Goal: Information Seeking & Learning: Learn about a topic

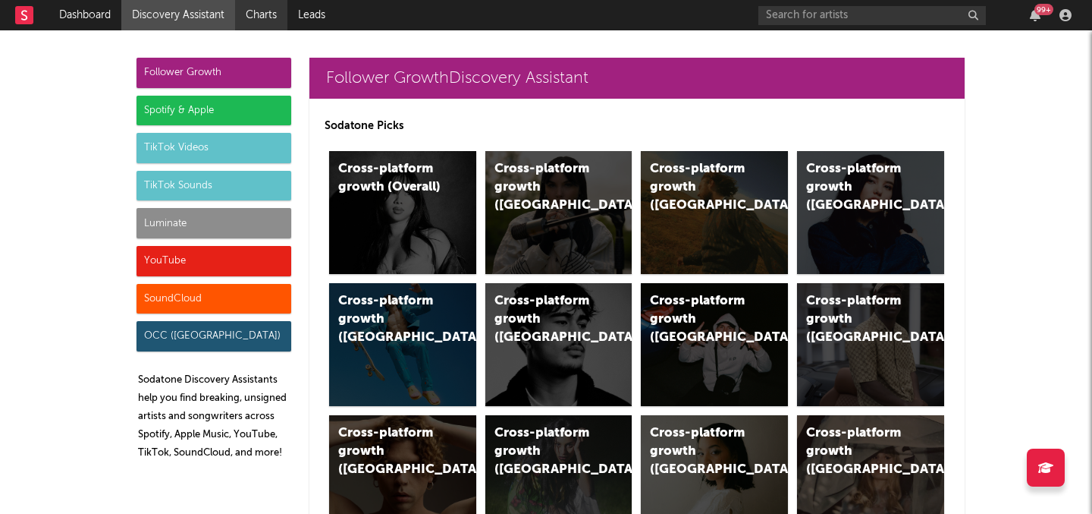
click at [273, 13] on link "Charts" at bounding box center [261, 15] width 52 height 30
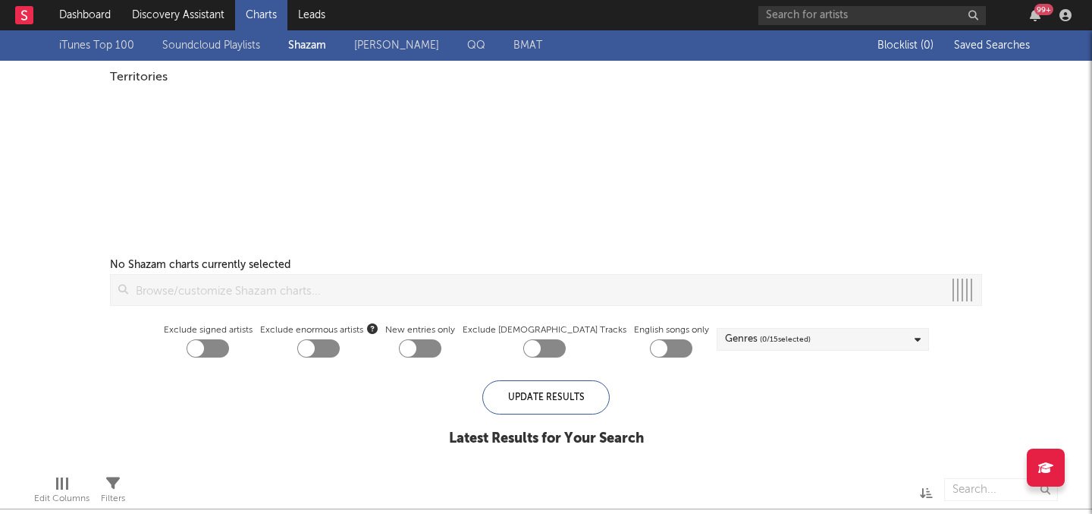
checkbox input "true"
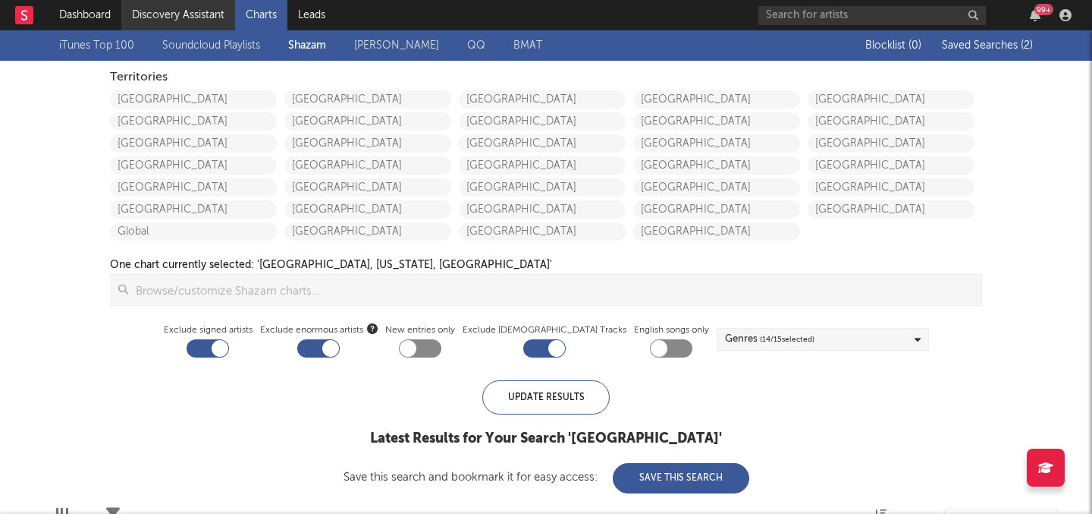
click at [184, 25] on link "Discovery Assistant" at bounding box center [178, 15] width 114 height 30
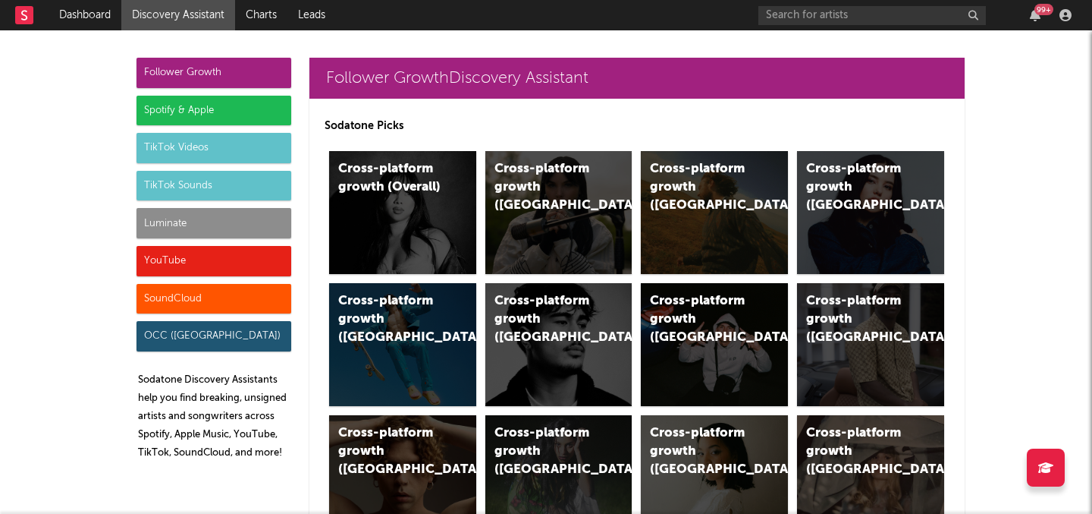
click at [219, 213] on div "Luminate" at bounding box center [214, 223] width 155 height 30
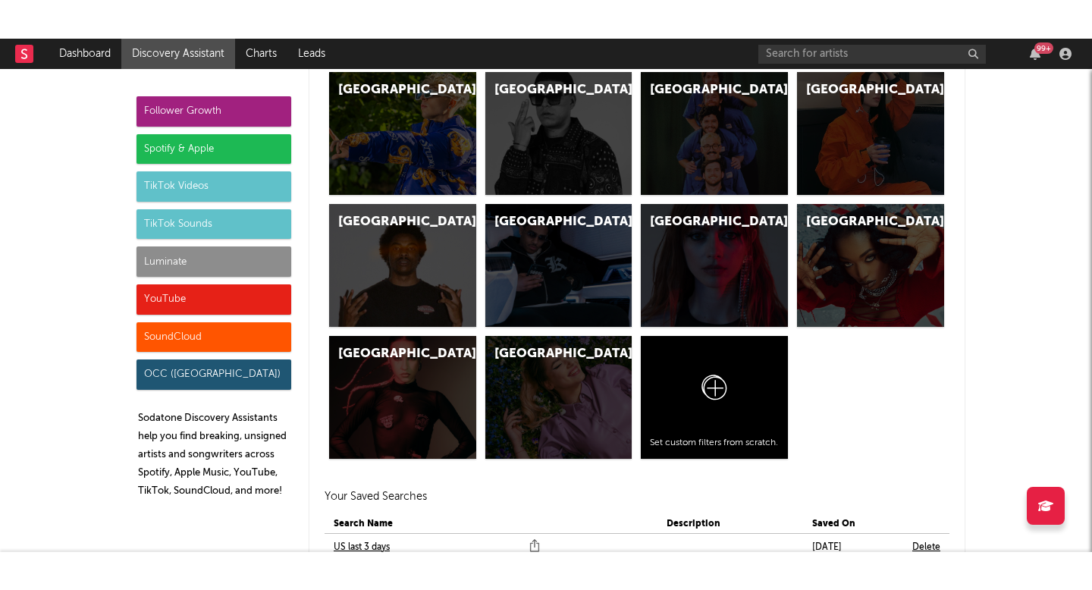
scroll to position [7228, 0]
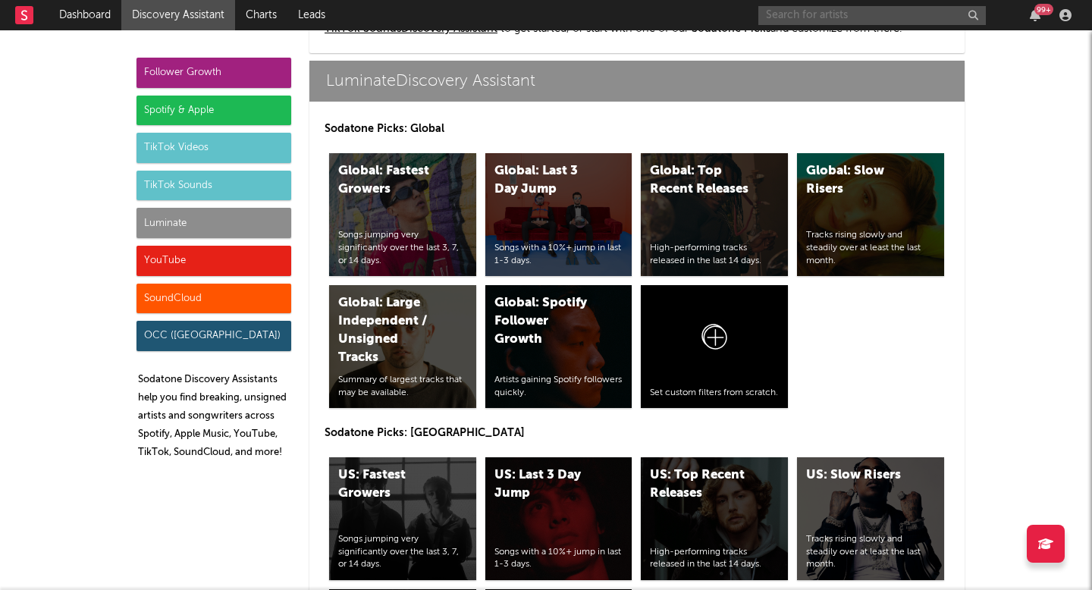
click at [763, 21] on input "text" at bounding box center [873, 15] width 228 height 19
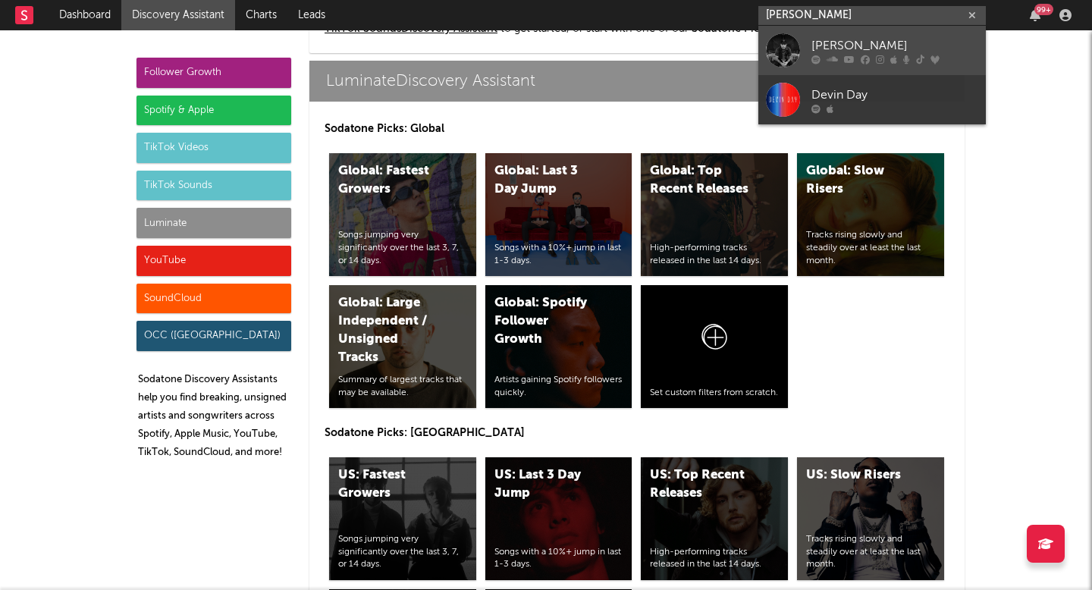
type input "devin daw"
click at [812, 39] on div "Devin Dawson" at bounding box center [895, 45] width 167 height 18
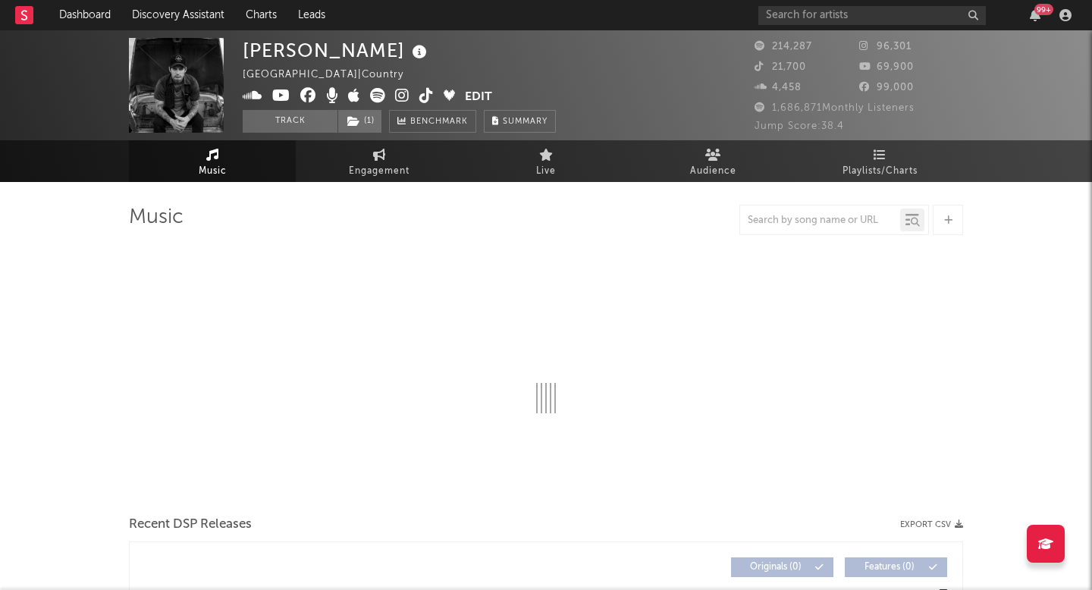
select select "6m"
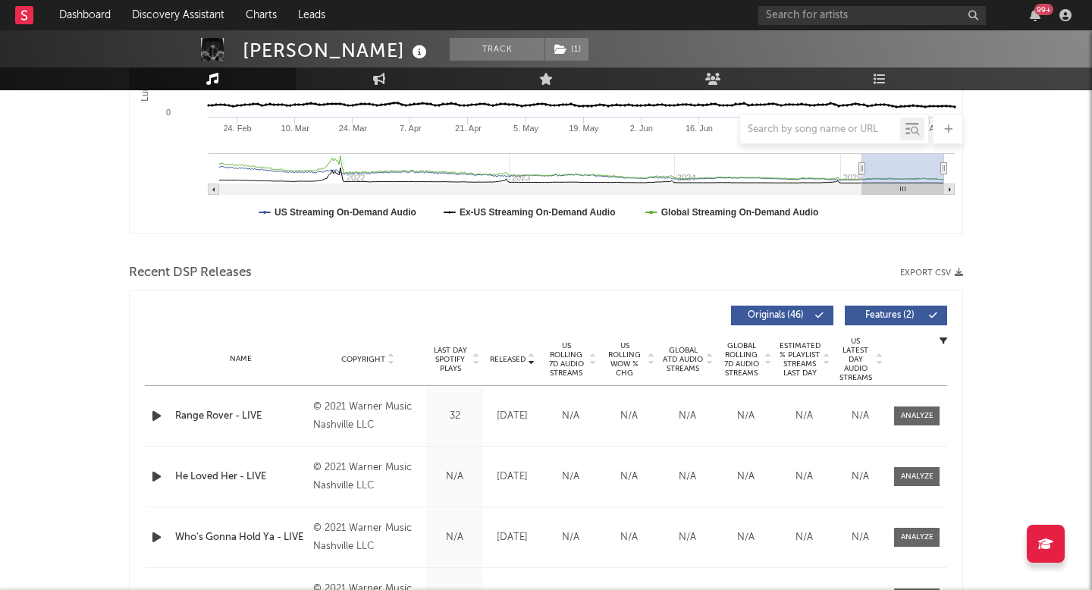
scroll to position [388, 0]
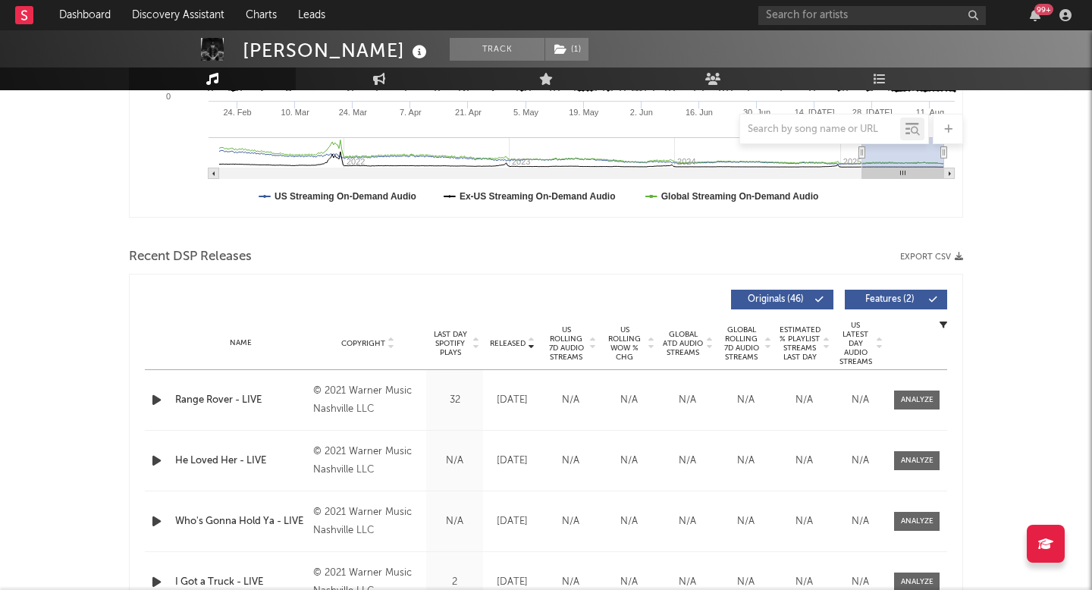
click at [571, 350] on span "US Rolling 7D Audio Streams" at bounding box center [566, 343] width 42 height 36
click at [307, 410] on div "Name ONE BEER (feat. Lauren Alaina & Devin Dawson)" at bounding box center [240, 400] width 138 height 45
click at [282, 399] on div "ONE BEER (feat. Lauren Alaina & Devin Dawson)" at bounding box center [240, 400] width 130 height 45
click at [678, 362] on div "Name Copyright Label Album Names Composer Names 7 Day Spotify Plays Last Day Sp…" at bounding box center [546, 343] width 803 height 53
click at [678, 350] on span "Global ATD Audio Streams" at bounding box center [683, 343] width 42 height 27
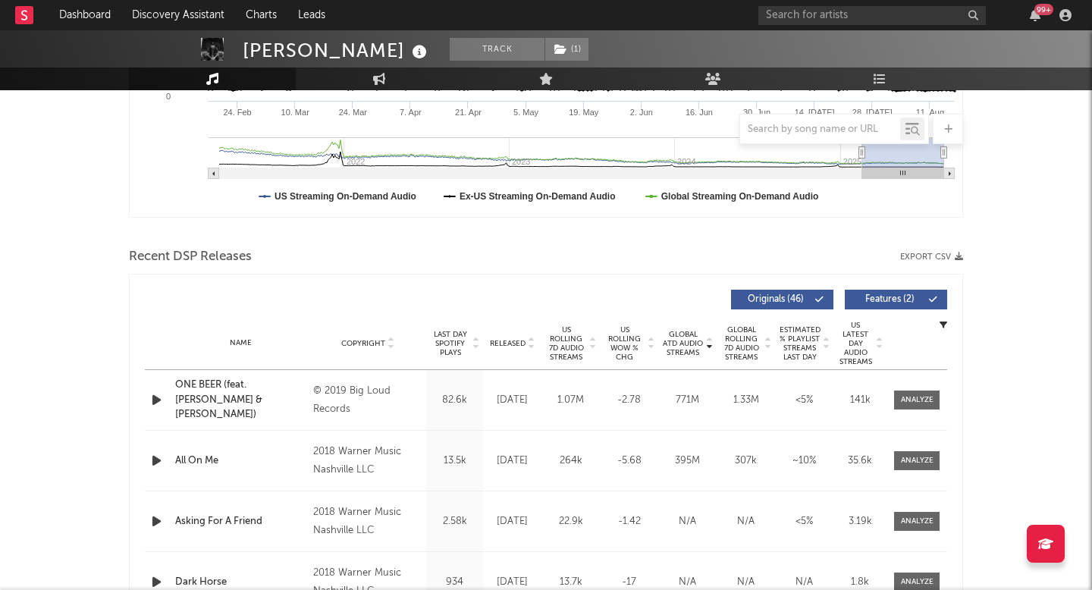
click at [682, 339] on span "Global ATD Audio Streams" at bounding box center [683, 343] width 42 height 27
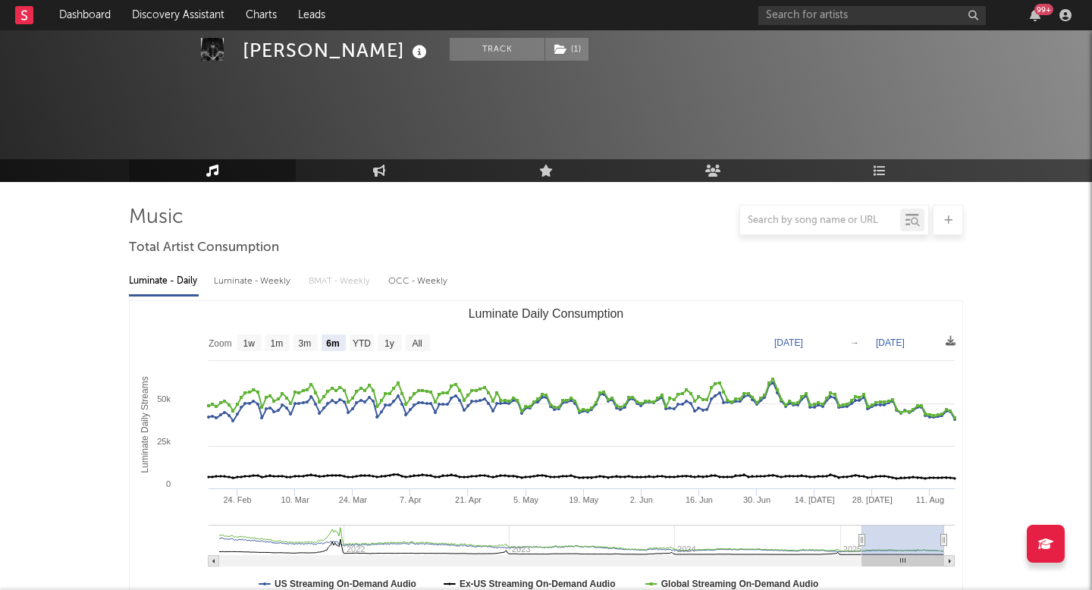
scroll to position [405, 0]
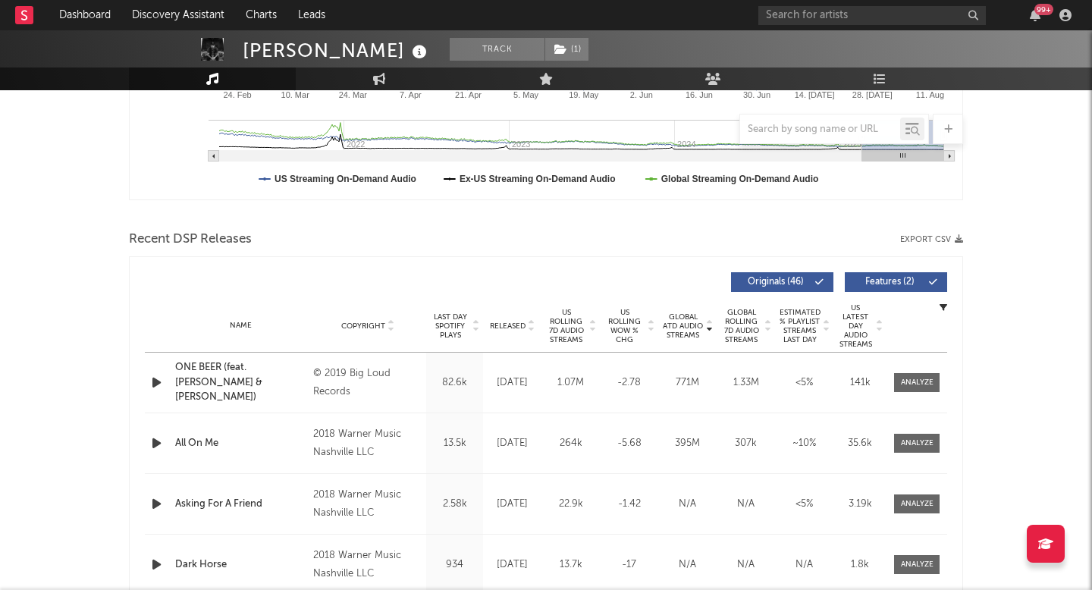
click at [507, 322] on span "Released" at bounding box center [508, 326] width 36 height 9
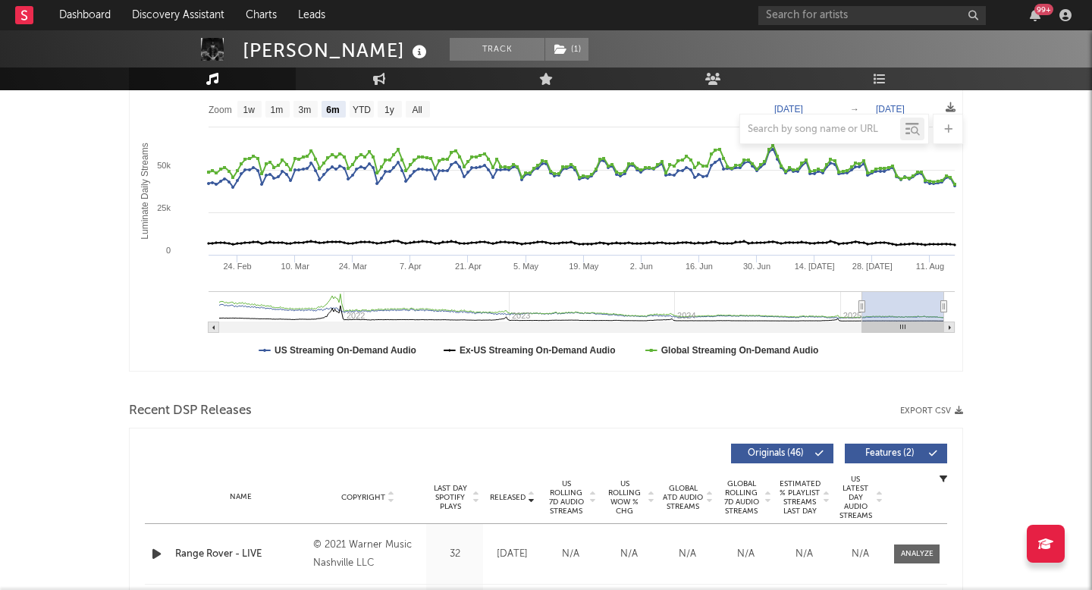
scroll to position [0, 0]
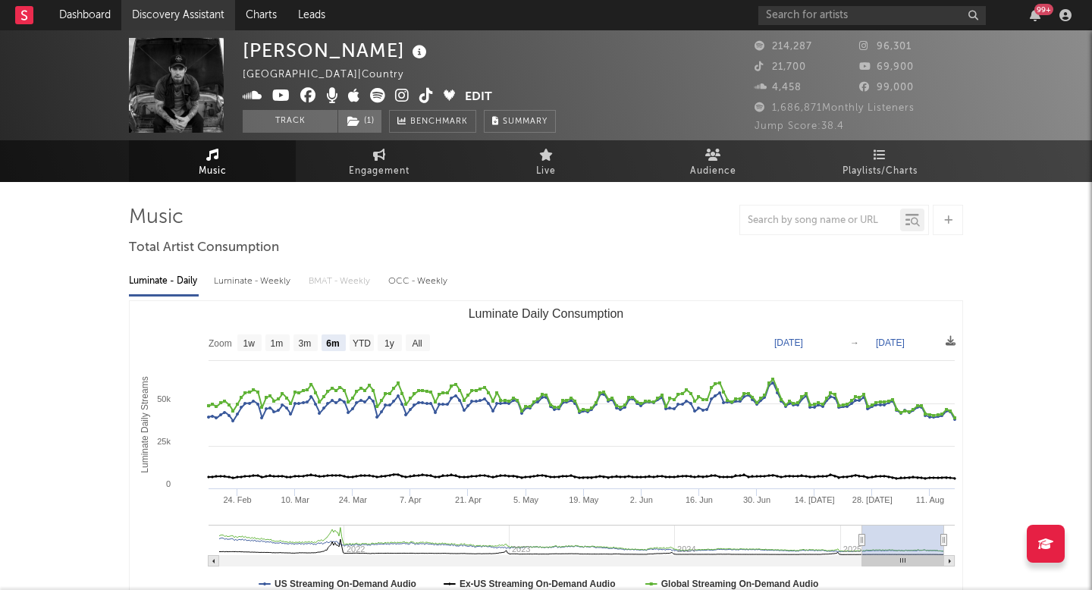
click at [184, 6] on link "Discovery Assistant" at bounding box center [178, 15] width 114 height 30
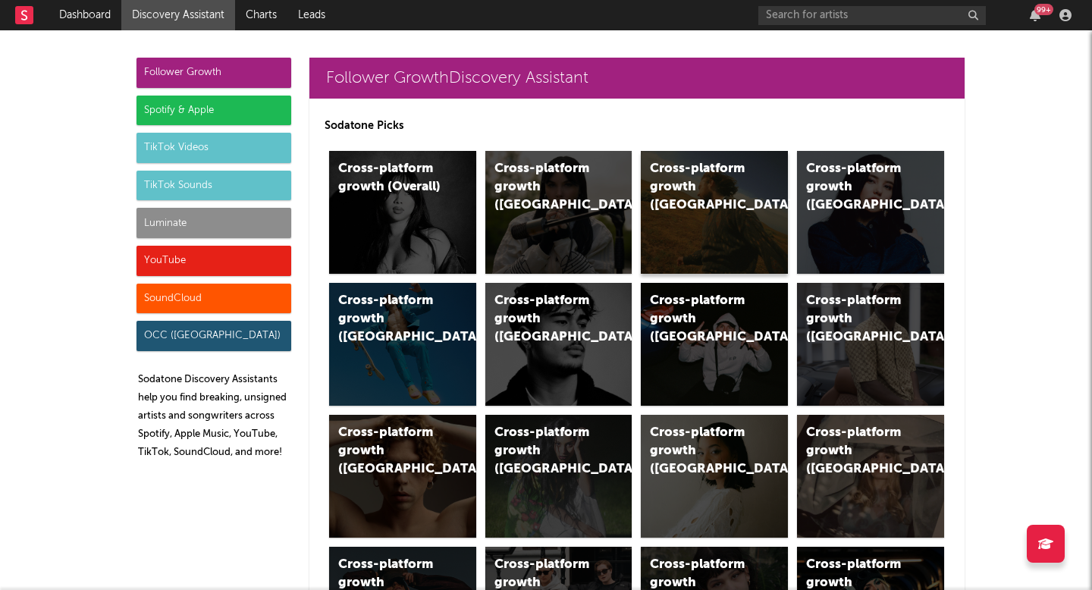
click at [715, 198] on div "Cross-platform growth (US)" at bounding box center [714, 212] width 147 height 123
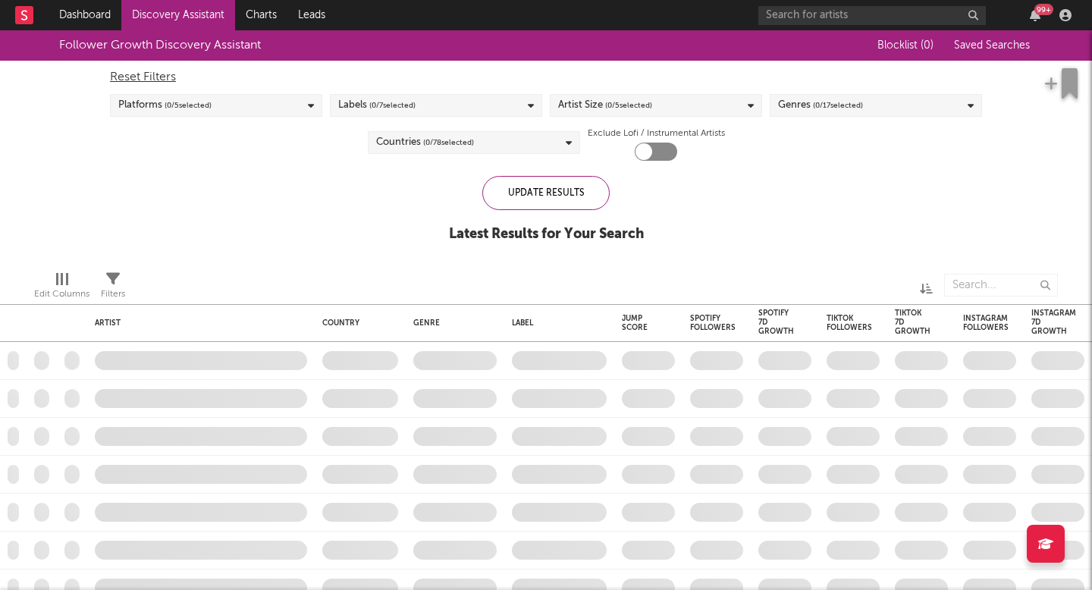
checkbox input "true"
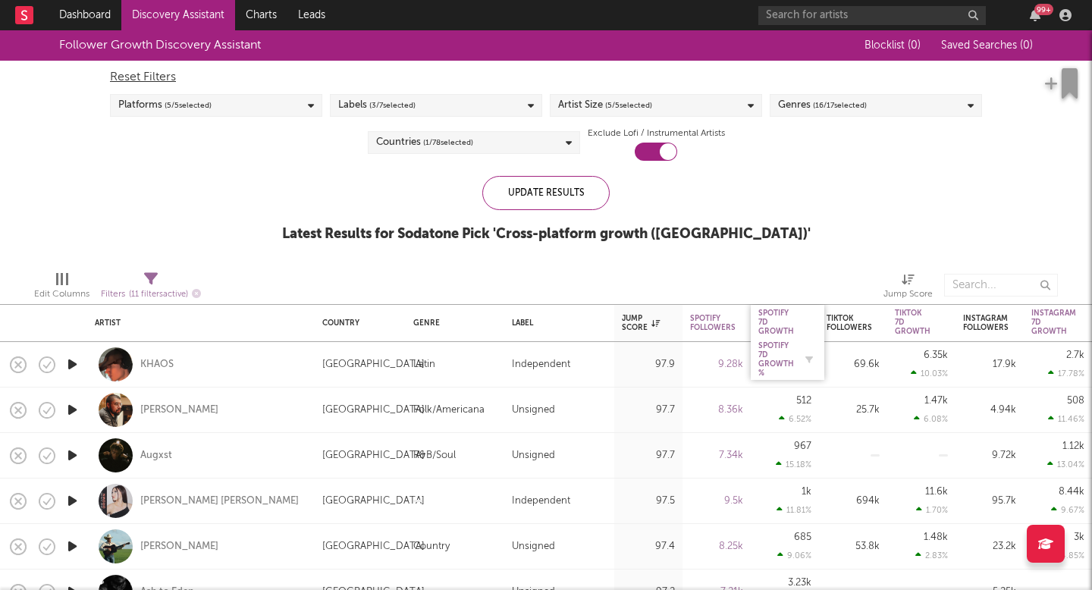
click at [778, 352] on div "Spotify 7D Growth %" at bounding box center [777, 359] width 36 height 36
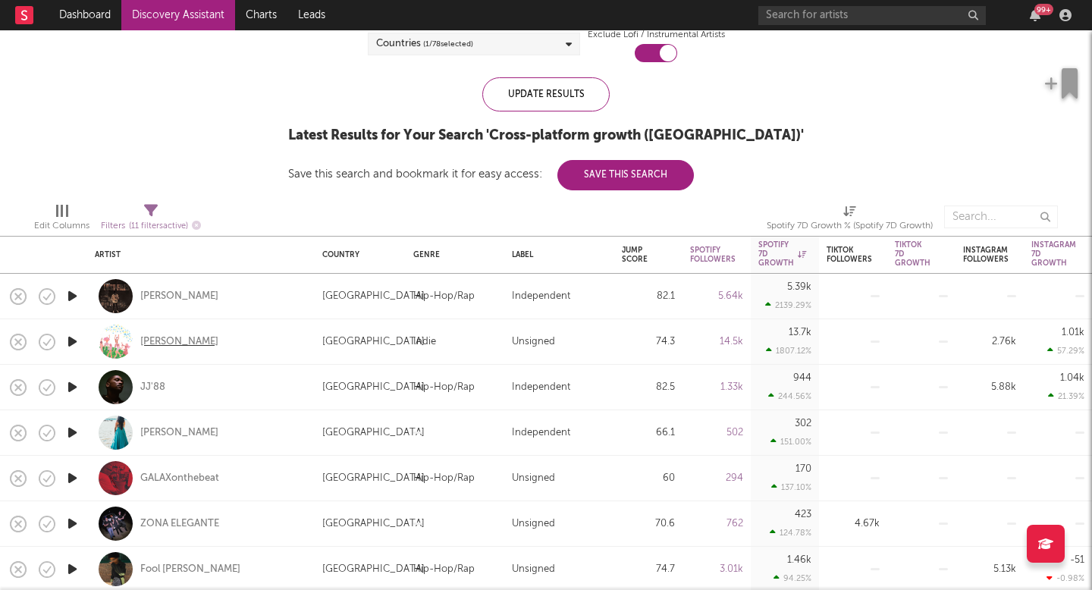
click at [196, 341] on div "John Lebanon" at bounding box center [179, 342] width 78 height 14
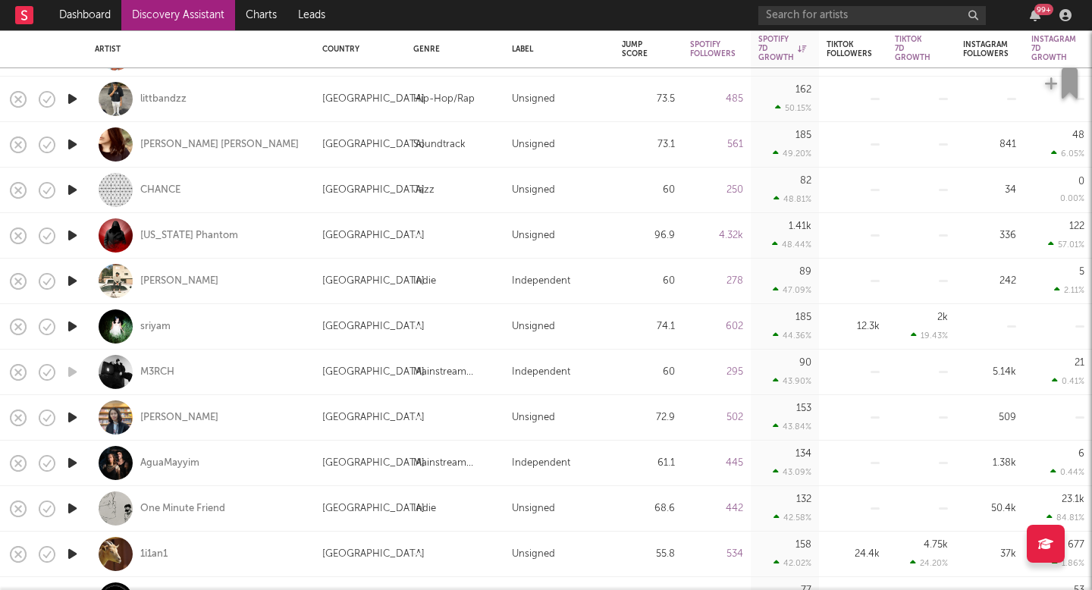
click at [188, 17] on link "Discovery Assistant" at bounding box center [178, 15] width 114 height 30
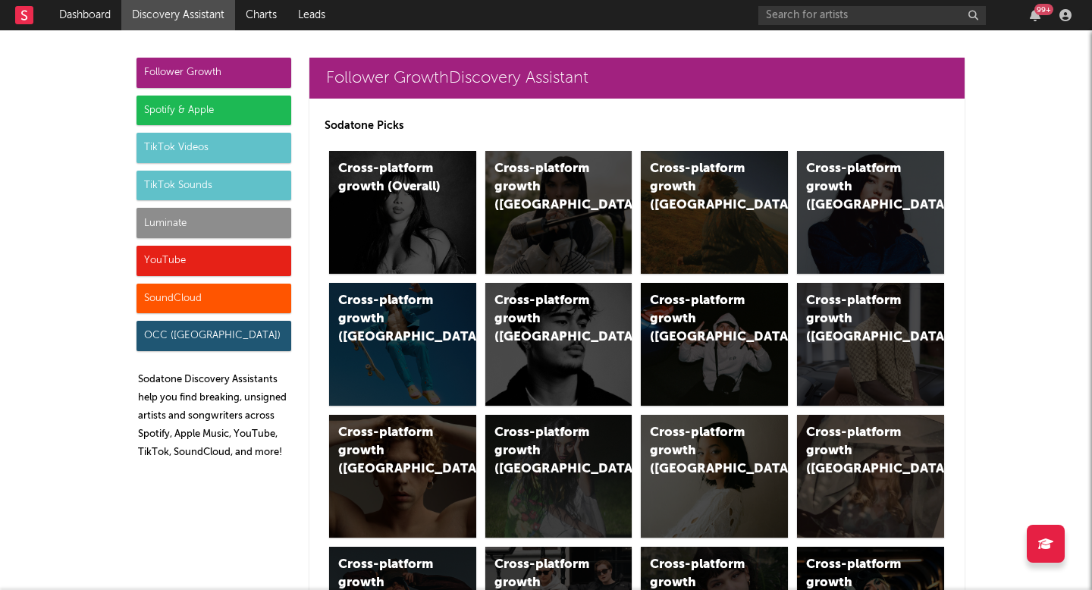
click at [266, 226] on div "Luminate" at bounding box center [214, 223] width 155 height 30
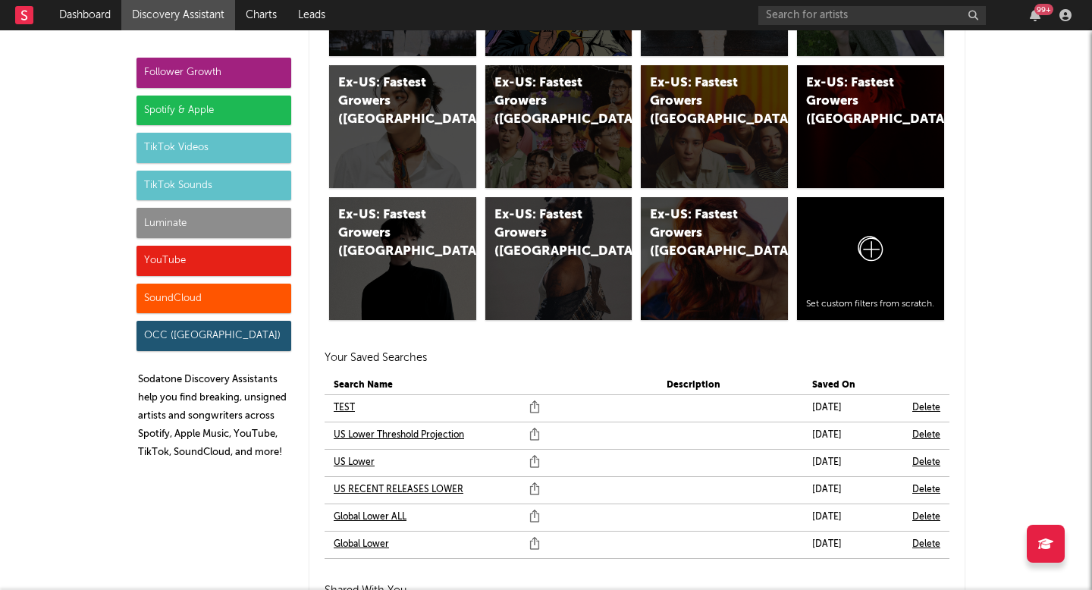
scroll to position [8758, 0]
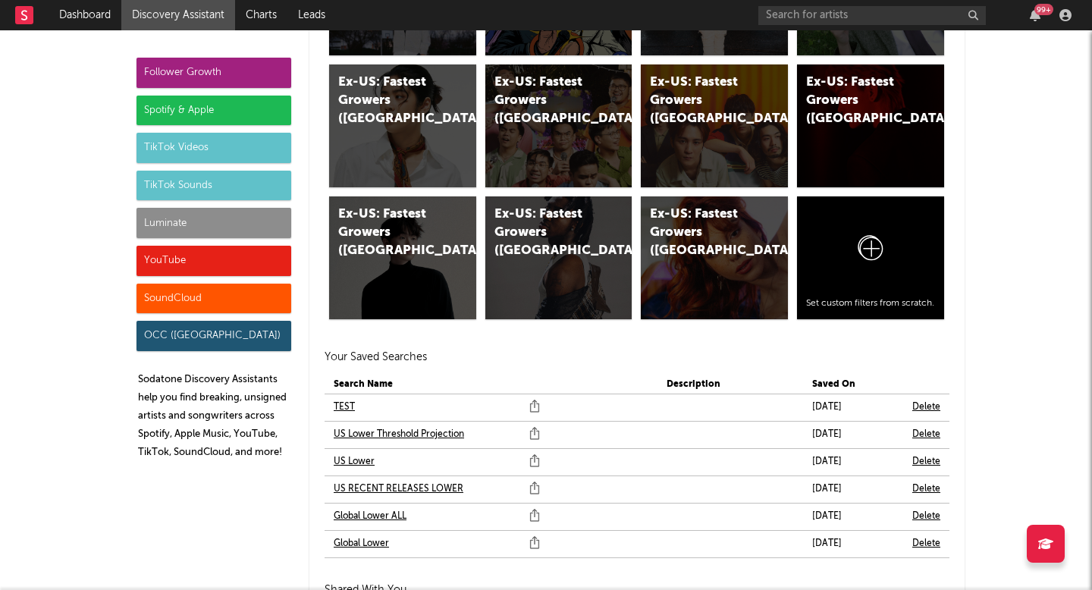
click at [366, 467] on link "US Lower" at bounding box center [354, 462] width 41 height 18
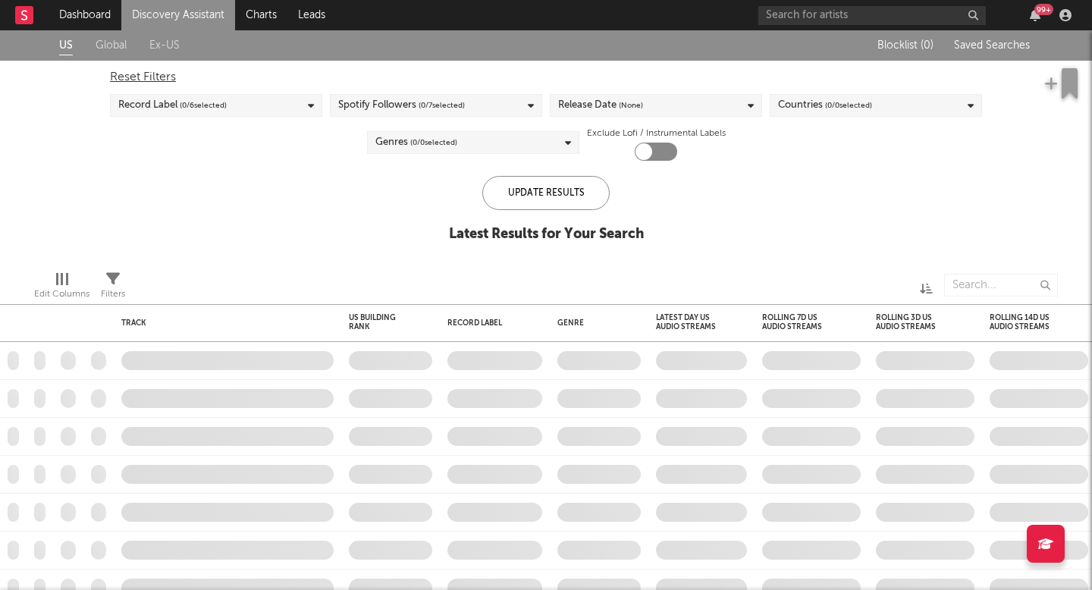
checkbox input "true"
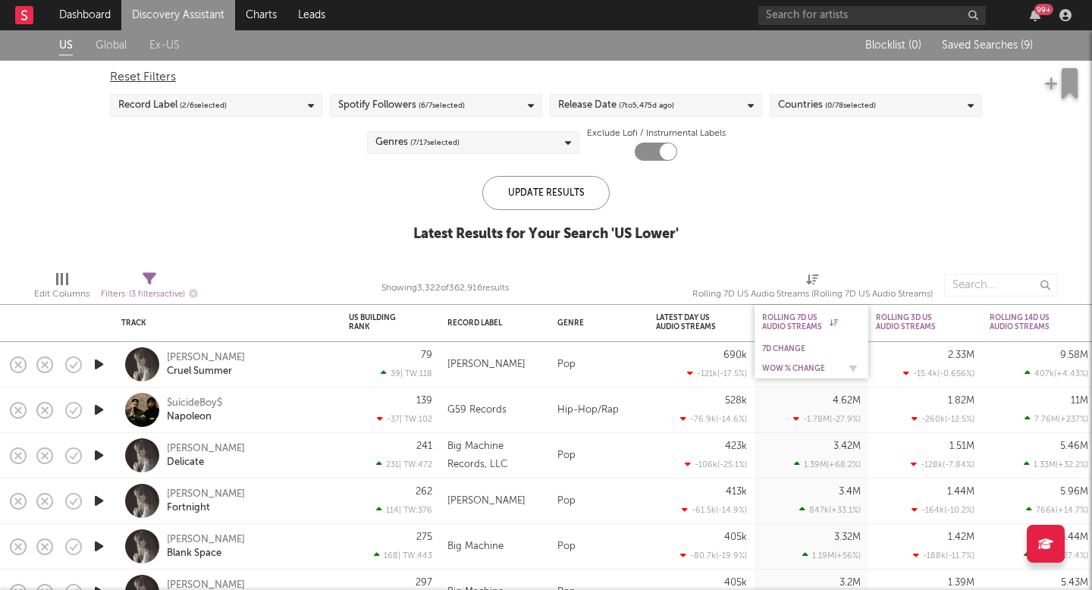
click at [801, 373] on div "WoW % Change" at bounding box center [811, 368] width 99 height 15
click at [801, 368] on div "WoW % Change" at bounding box center [800, 368] width 76 height 9
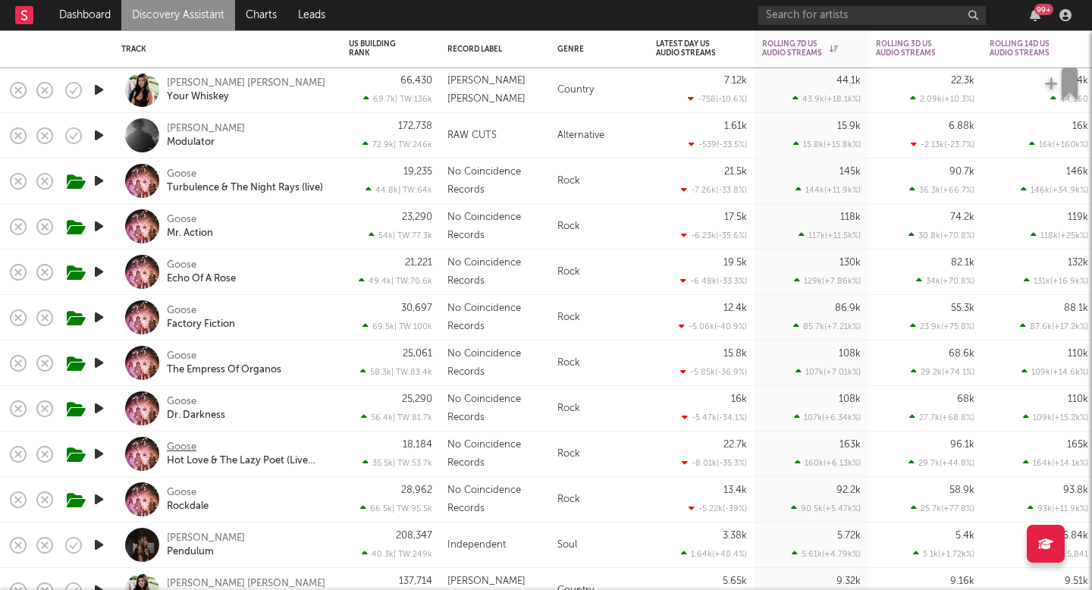
click at [187, 447] on div "Goose" at bounding box center [182, 448] width 30 height 14
click at [184, 172] on div "Goose" at bounding box center [182, 175] width 30 height 14
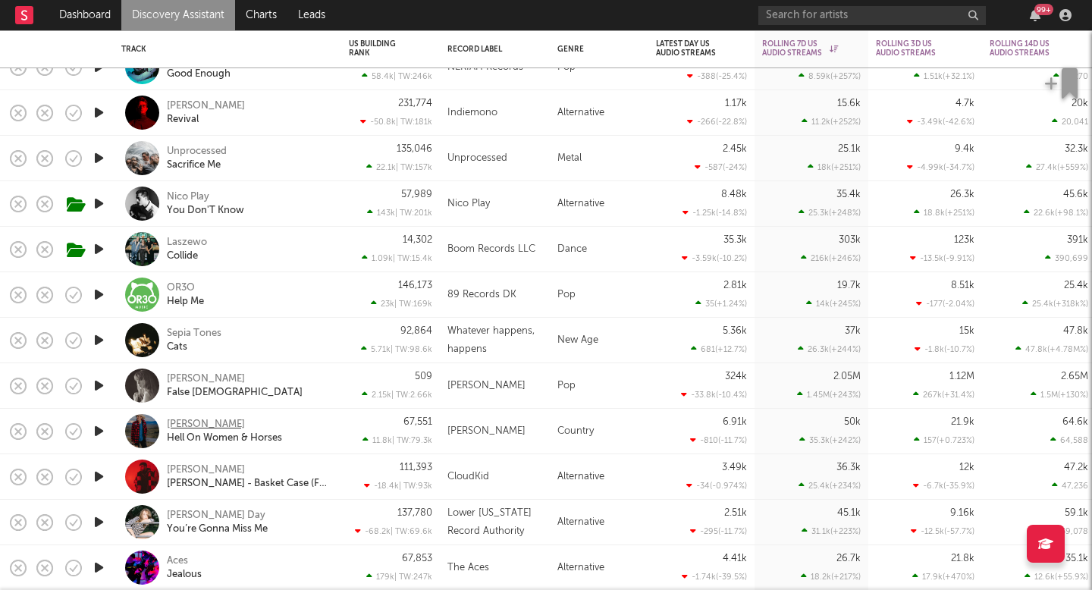
click at [170, 420] on div "Kalyn Beasley" at bounding box center [206, 425] width 78 height 14
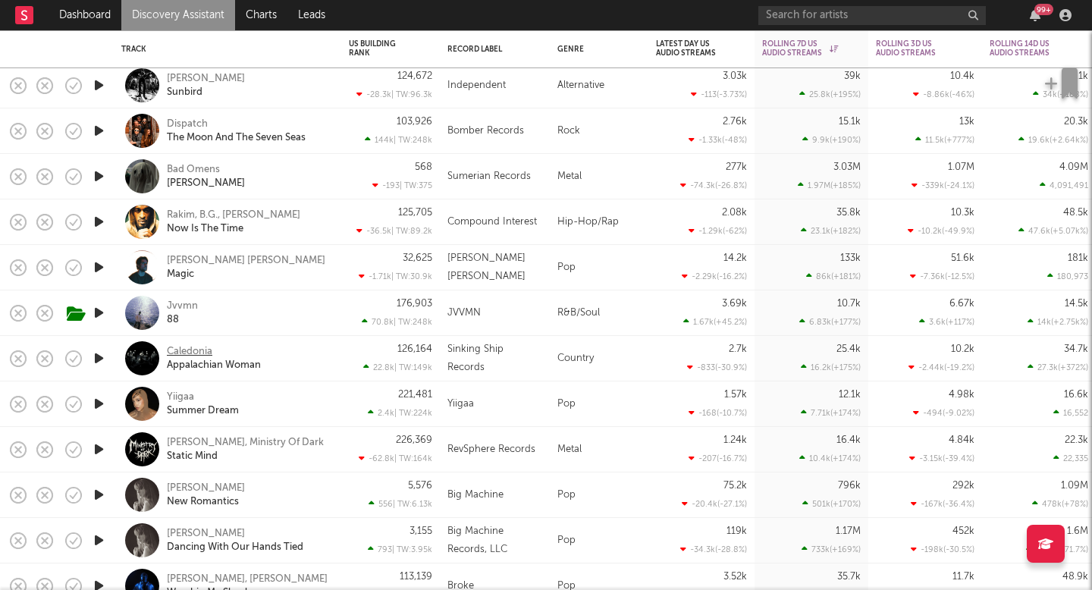
click at [173, 349] on div "Caledonia" at bounding box center [190, 352] width 46 height 14
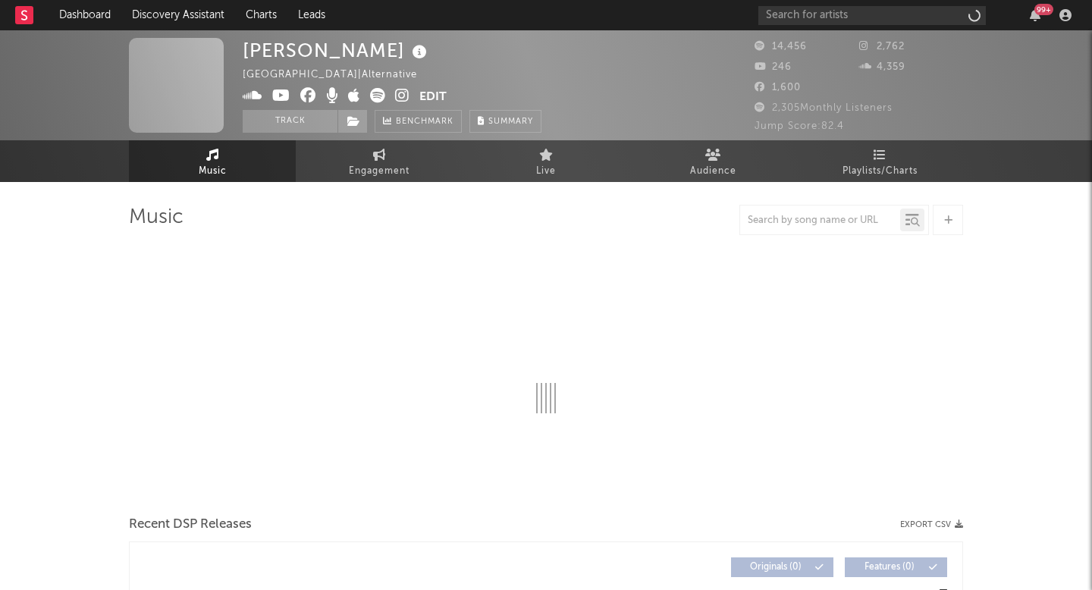
select select "1w"
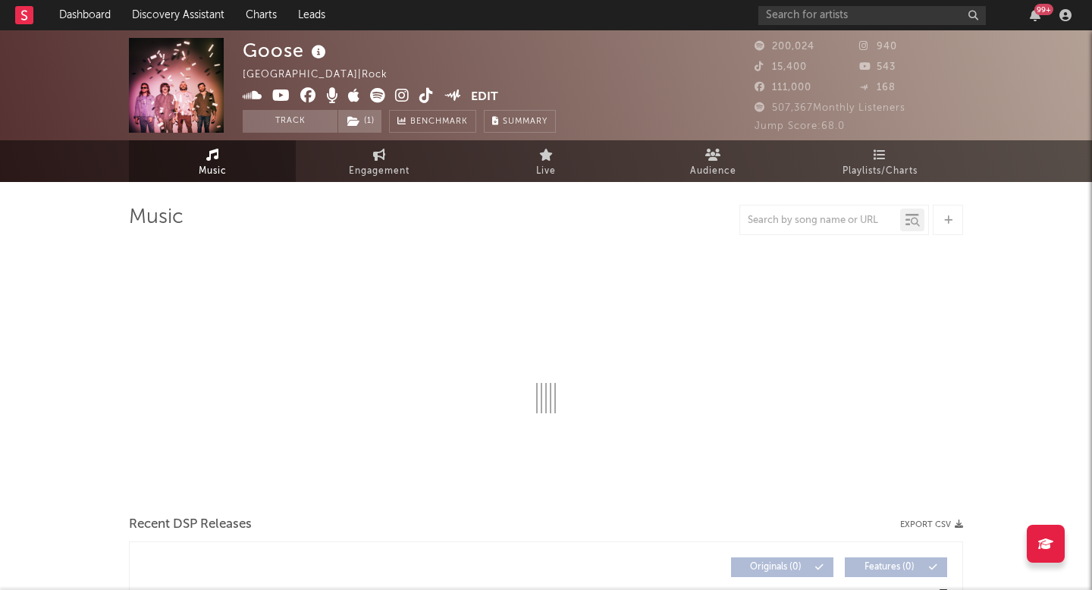
select select "6m"
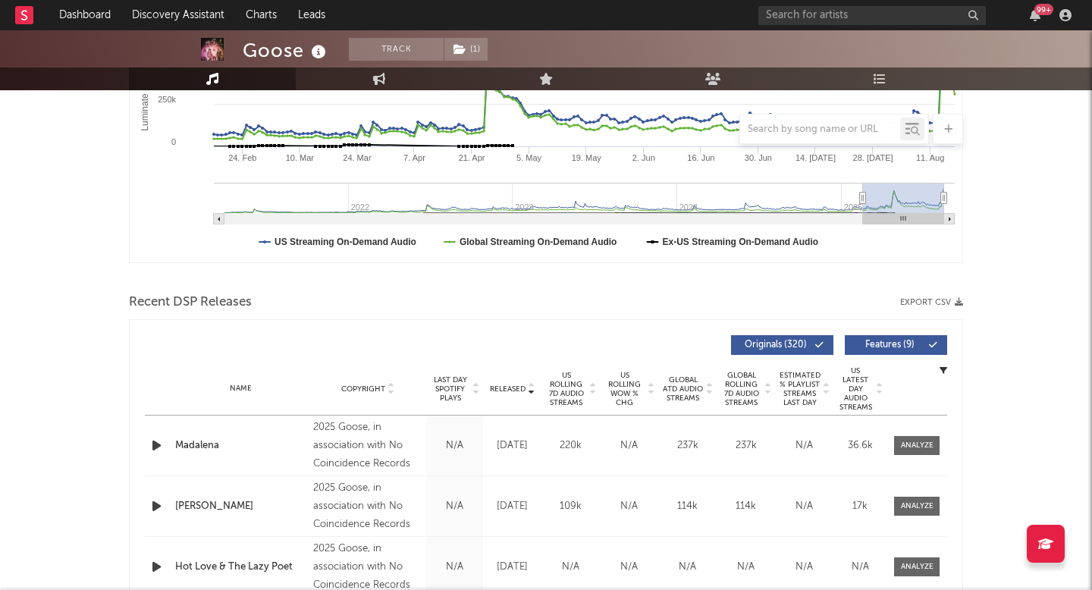
scroll to position [372, 0]
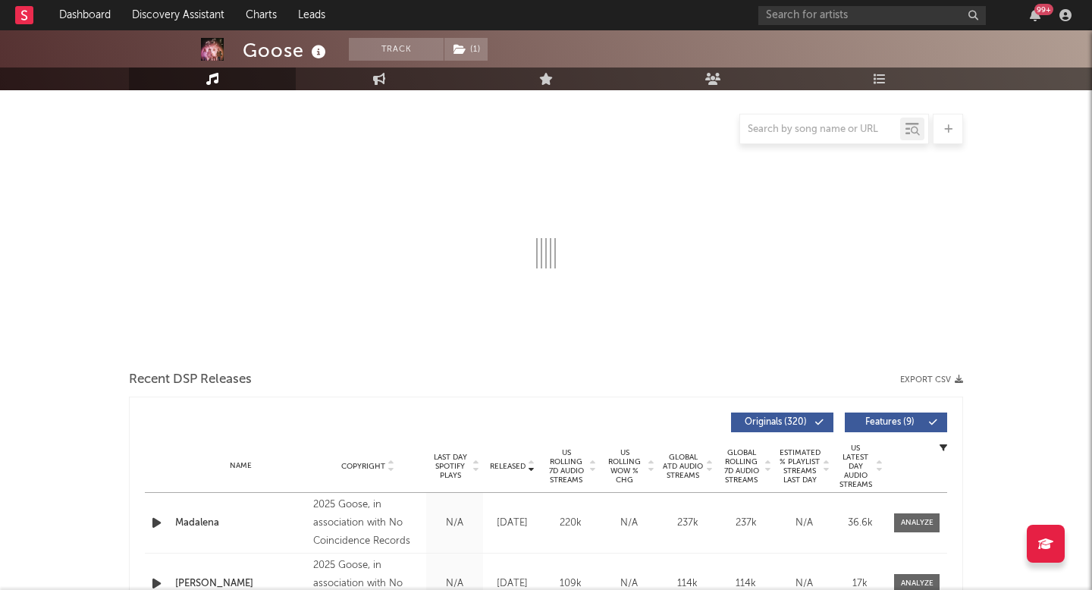
scroll to position [186, 0]
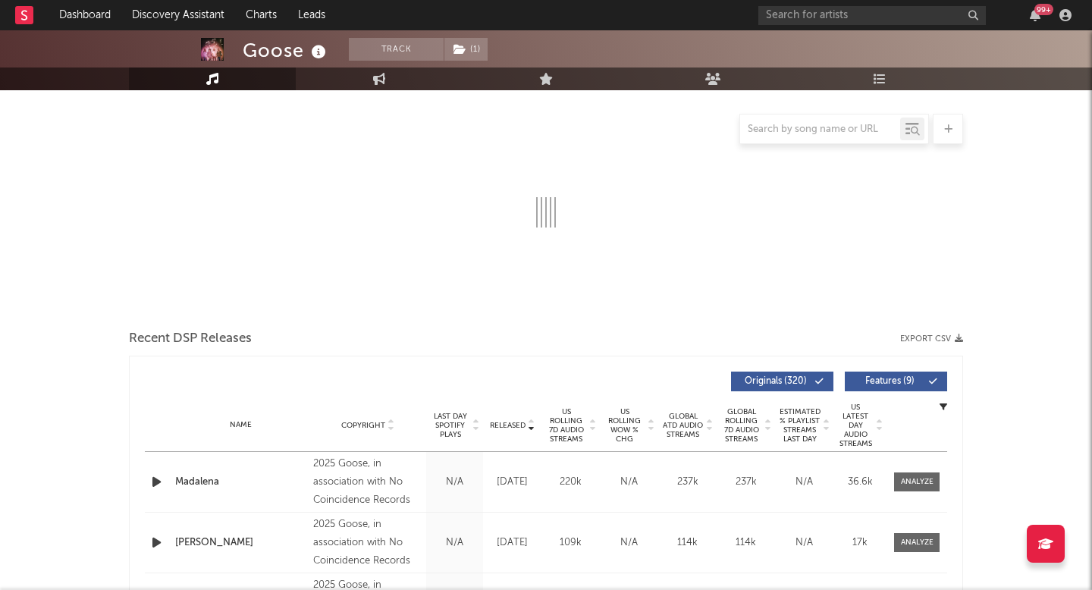
click at [560, 421] on span "US Rolling 7D Audio Streams" at bounding box center [566, 425] width 42 height 36
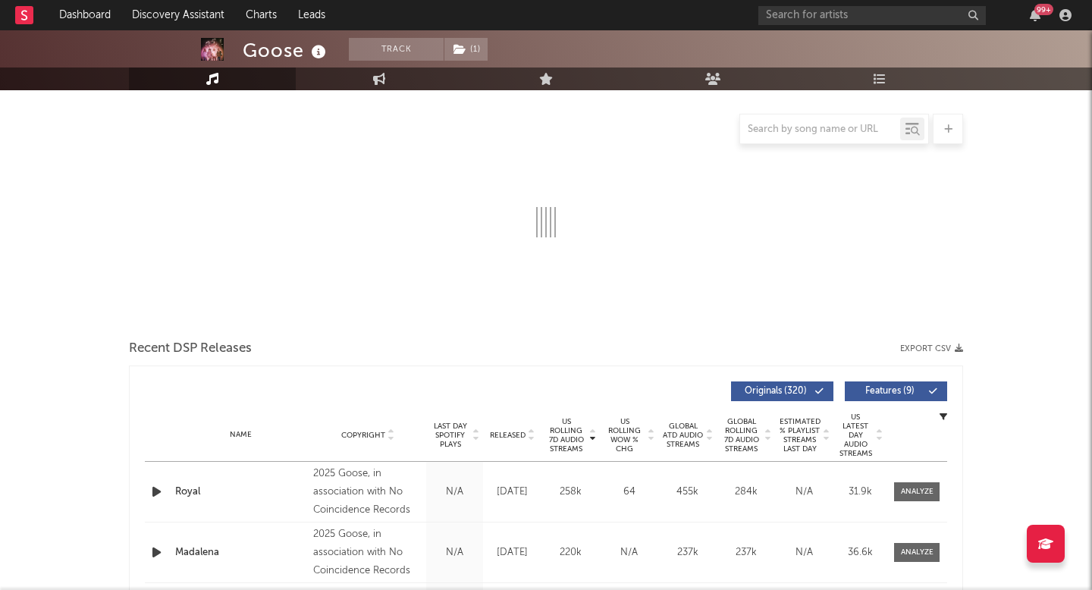
scroll to position [175, 0]
click at [510, 441] on div "Released" at bounding box center [512, 435] width 51 height 11
click at [913, 498] on span at bounding box center [917, 492] width 46 height 19
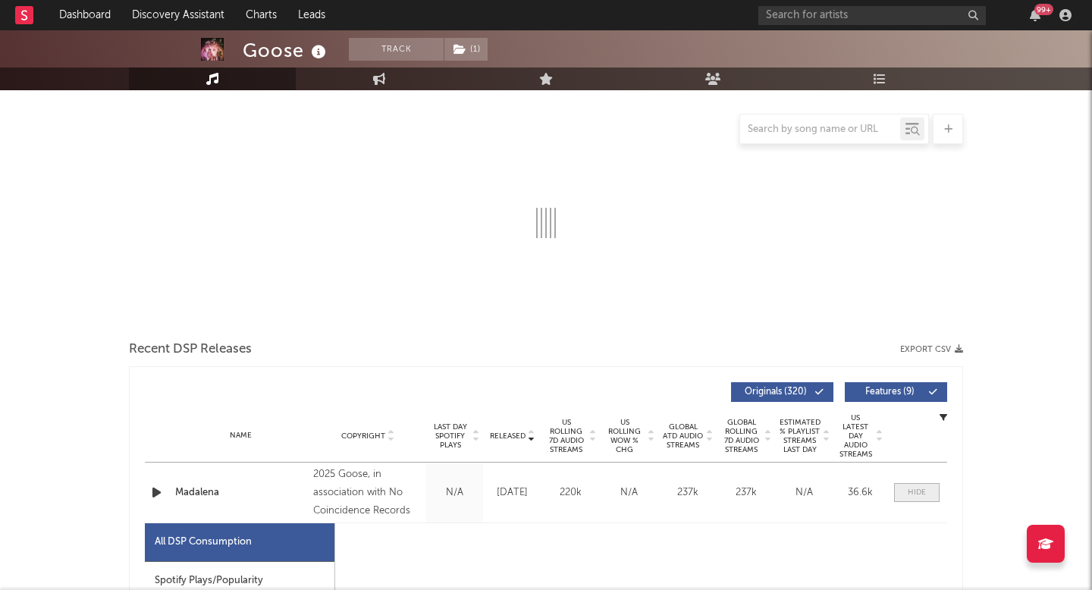
click at [908, 497] on div at bounding box center [917, 492] width 18 height 11
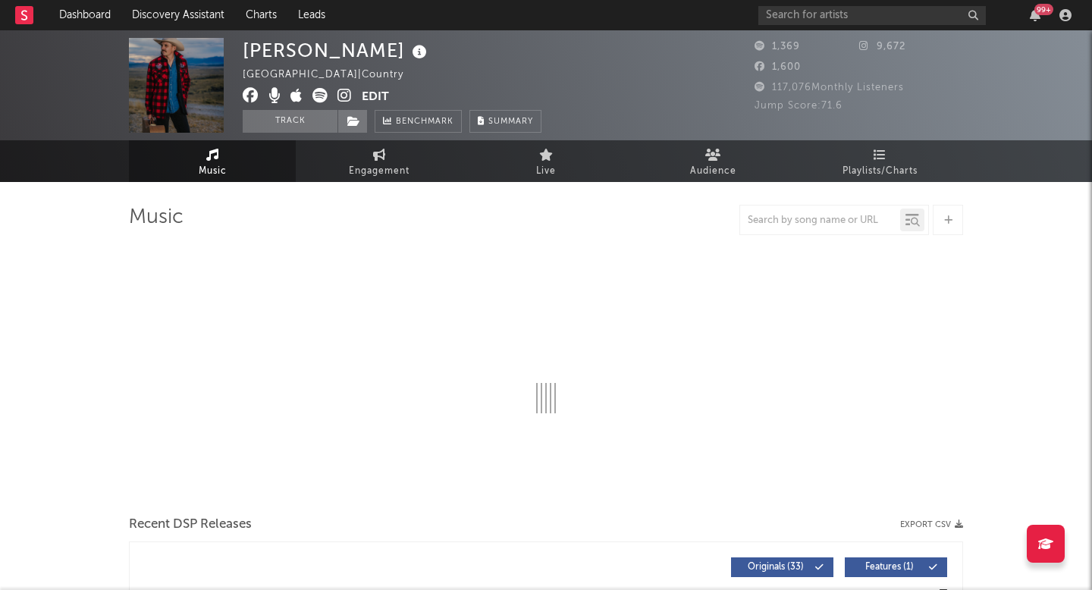
select select "6m"
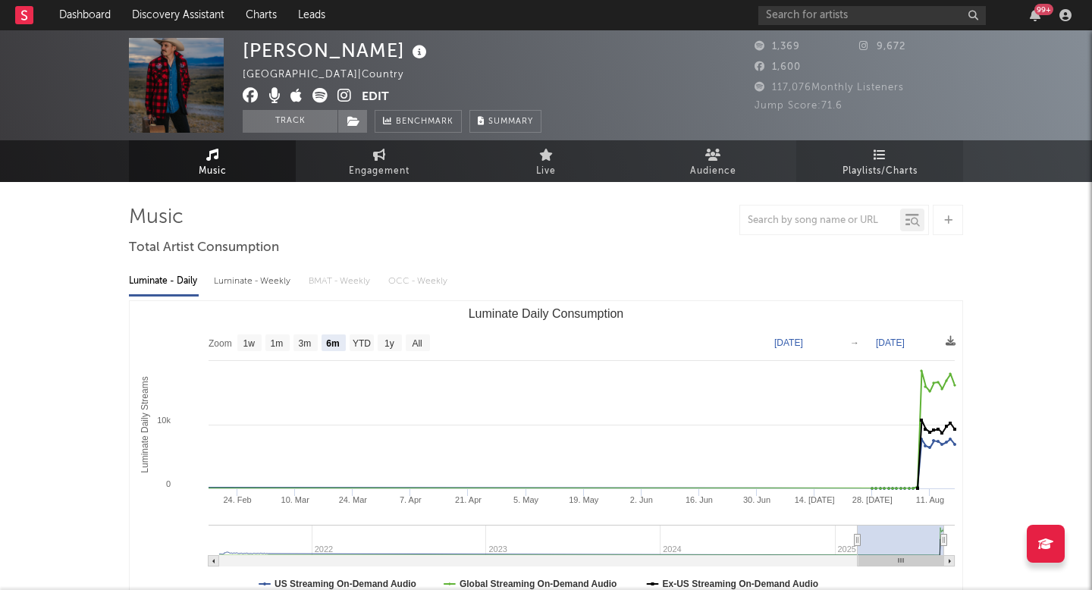
click at [858, 156] on link "Playlists/Charts" at bounding box center [880, 161] width 167 height 42
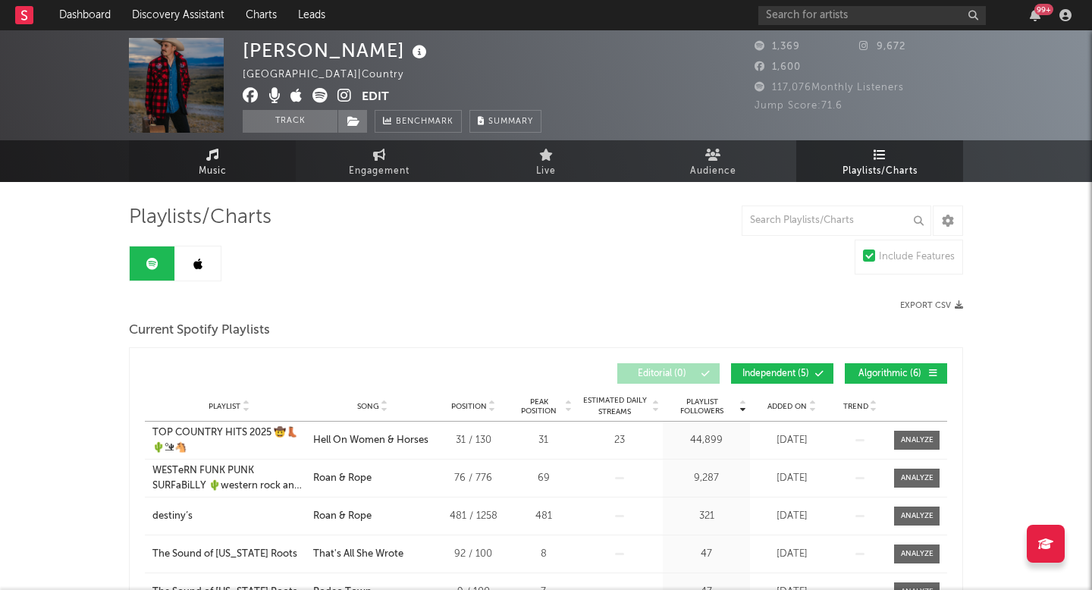
click at [222, 169] on span "Music" at bounding box center [213, 171] width 28 height 18
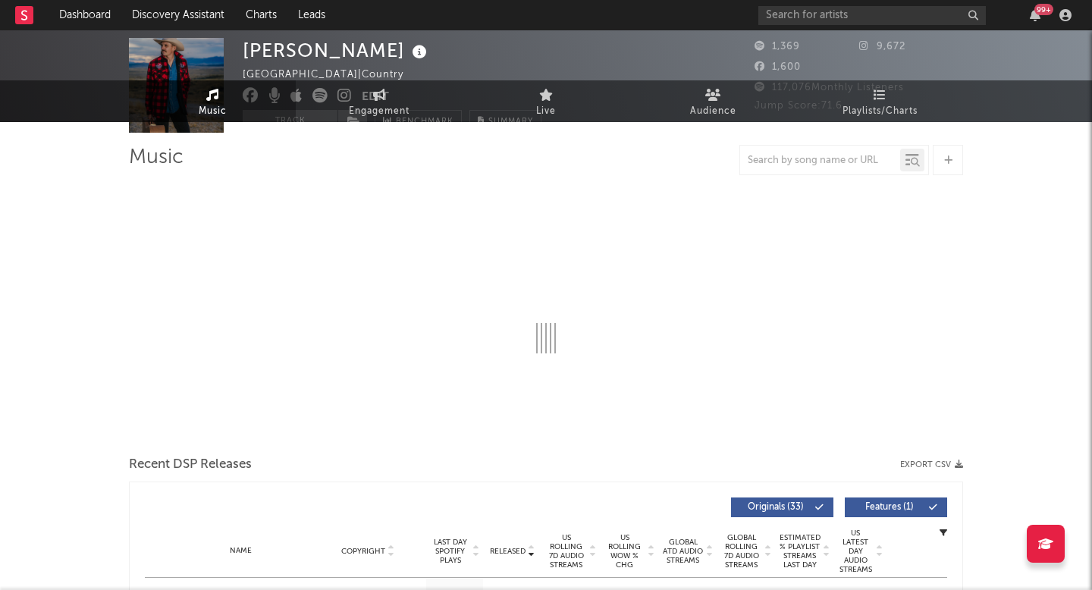
select select "6m"
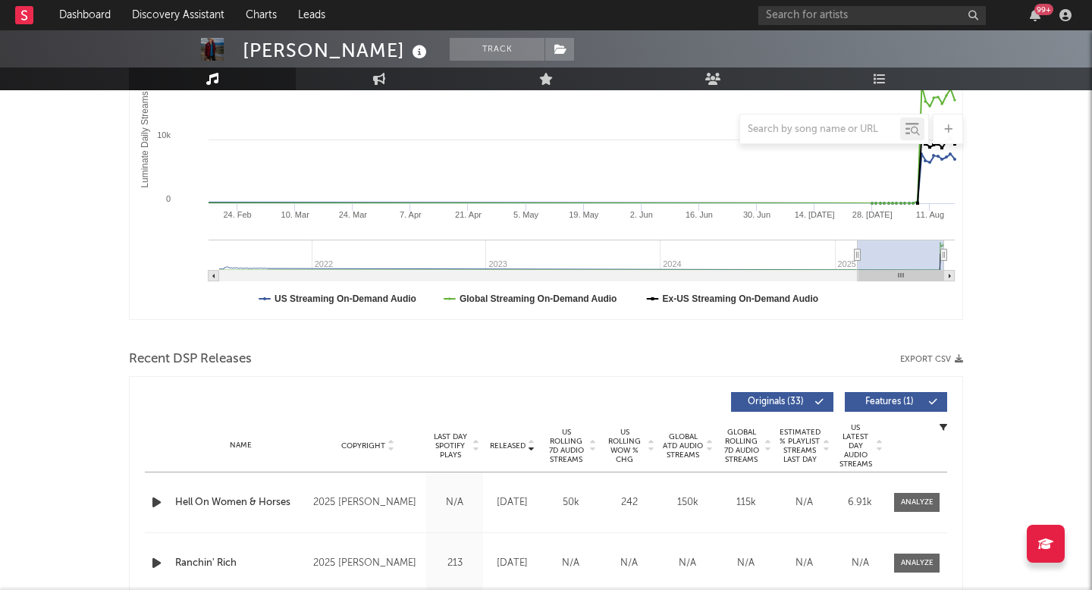
scroll to position [294, 0]
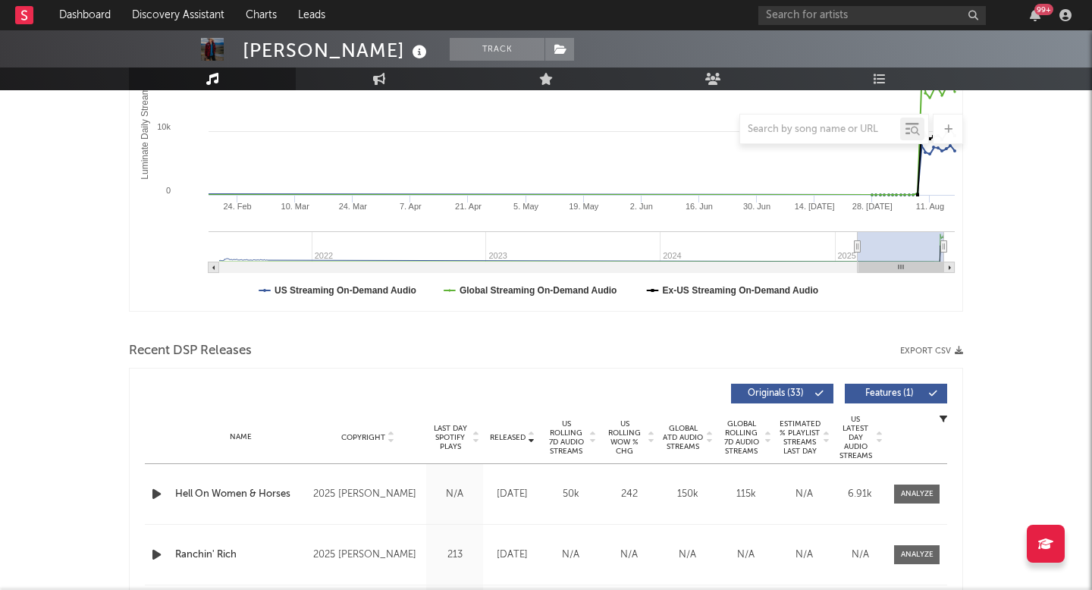
click at [570, 433] on span "US Rolling 7D Audio Streams" at bounding box center [566, 437] width 42 height 36
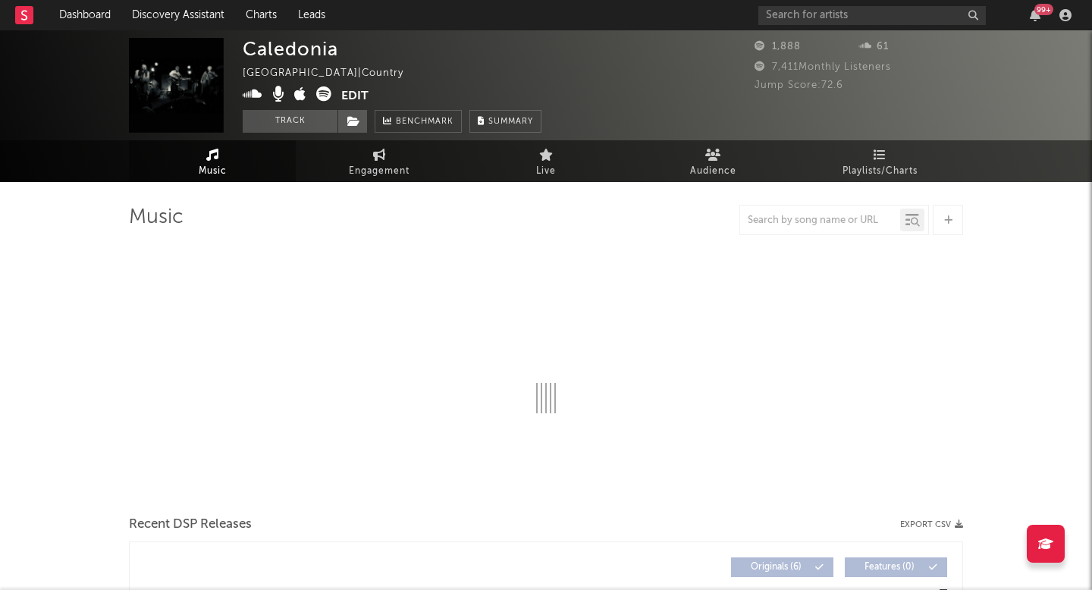
select select "6m"
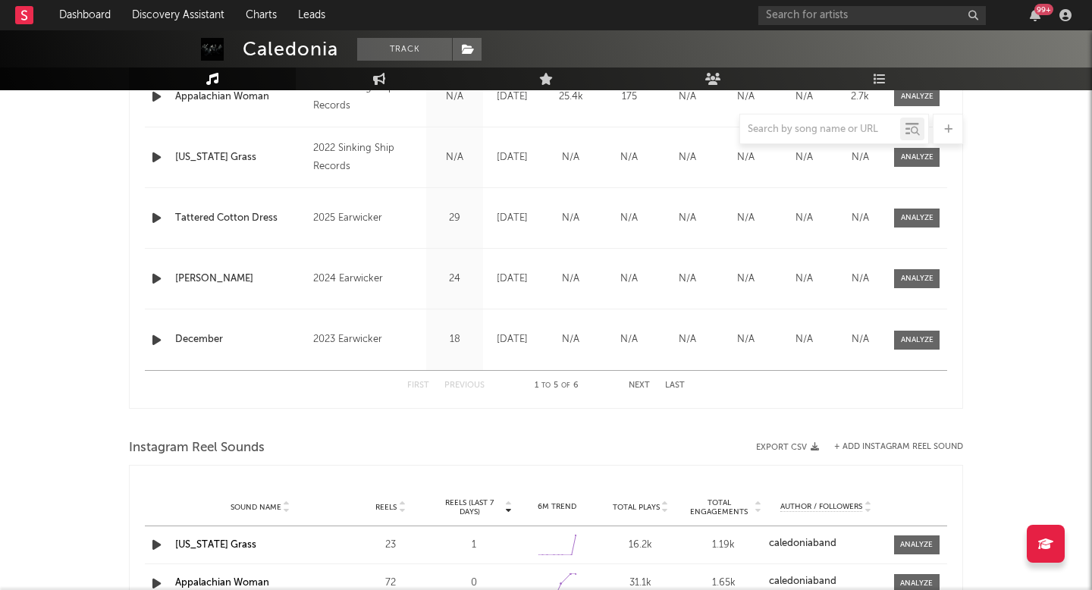
scroll to position [592, 0]
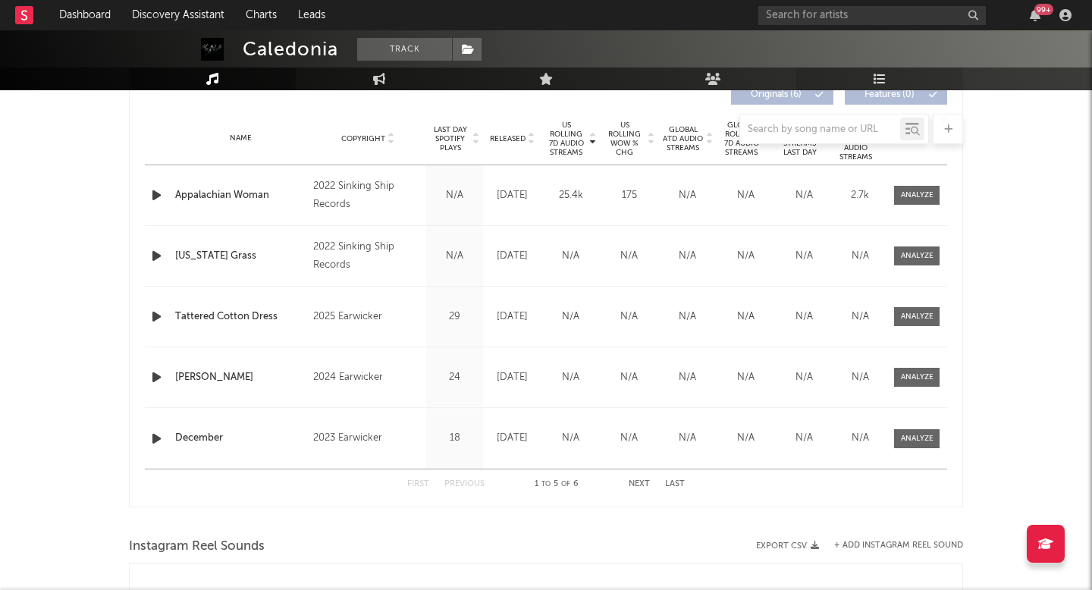
click at [869, 72] on link "Playlists/Charts" at bounding box center [880, 79] width 167 height 23
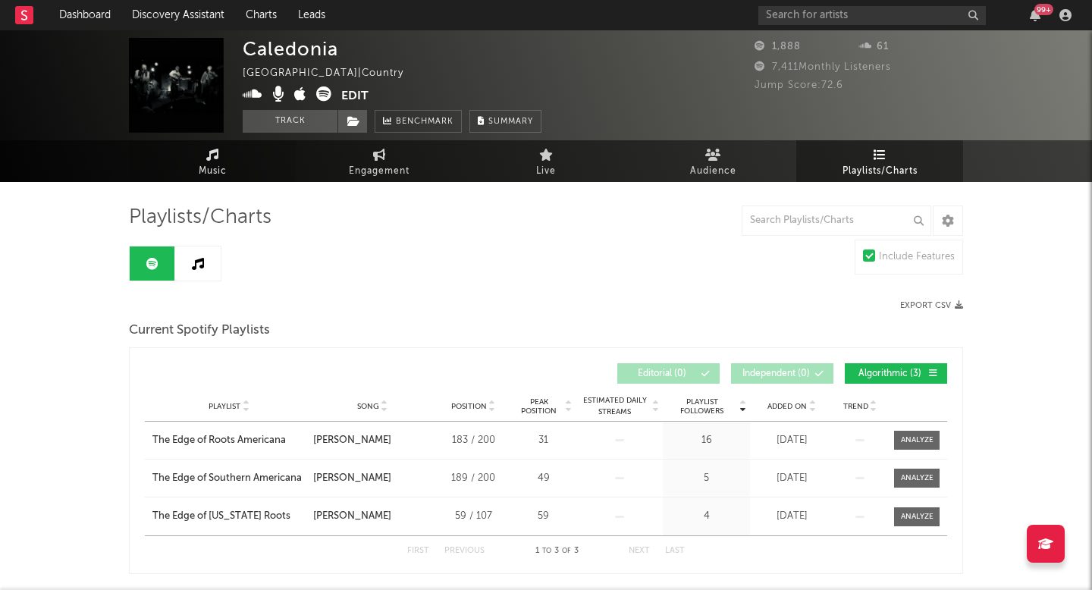
click at [247, 160] on link "Music" at bounding box center [212, 161] width 167 height 42
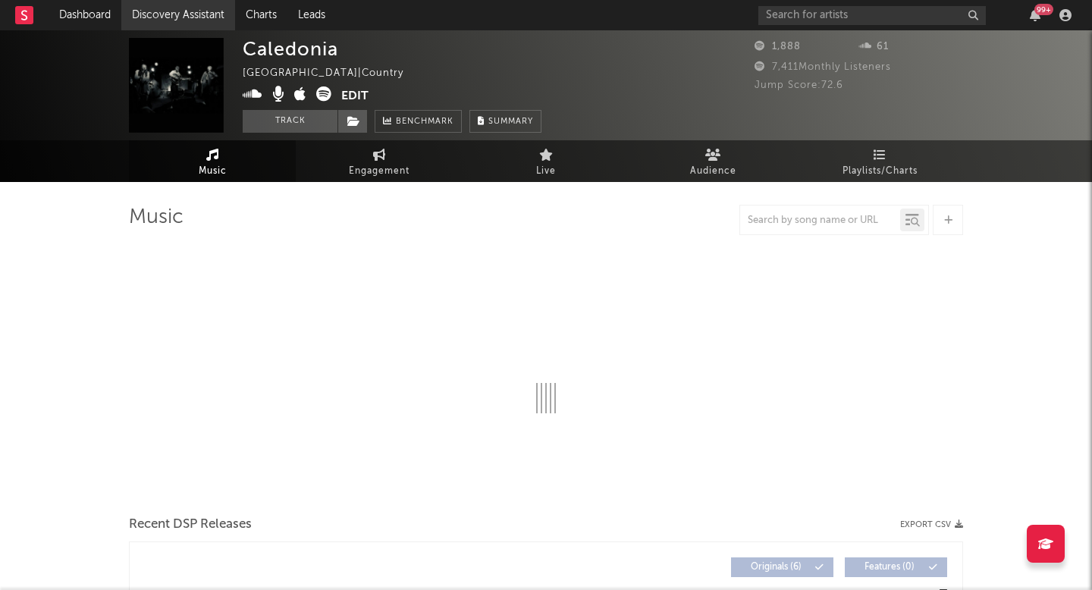
select select "6m"
